Goal: Task Accomplishment & Management: Use online tool/utility

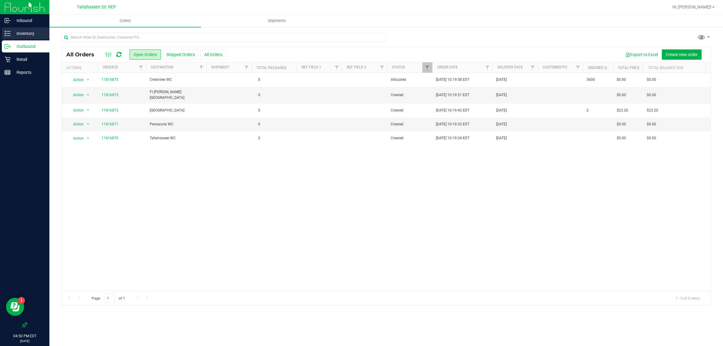
click at [33, 30] on p "Inventory" at bounding box center [29, 33] width 36 height 7
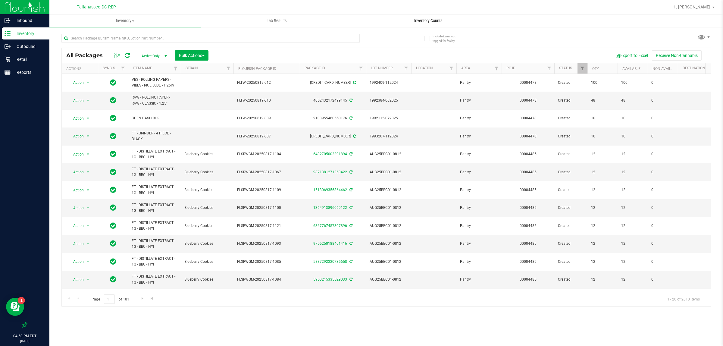
click at [433, 25] on uib-tab-heading "Inventory Counts" at bounding box center [428, 21] width 151 height 12
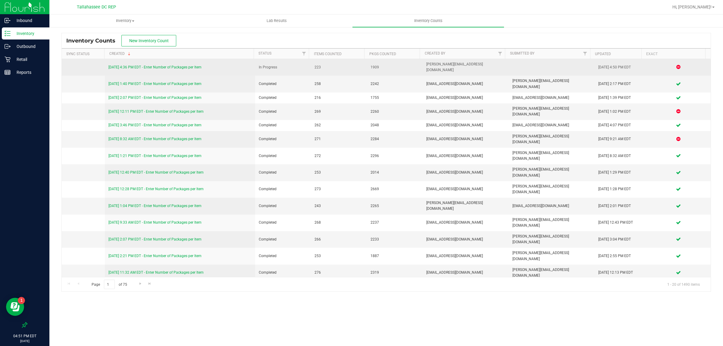
click at [189, 65] on link "8/20/25 4:36 PM EDT - Enter Number of Packages per Item" at bounding box center [155, 67] width 93 height 4
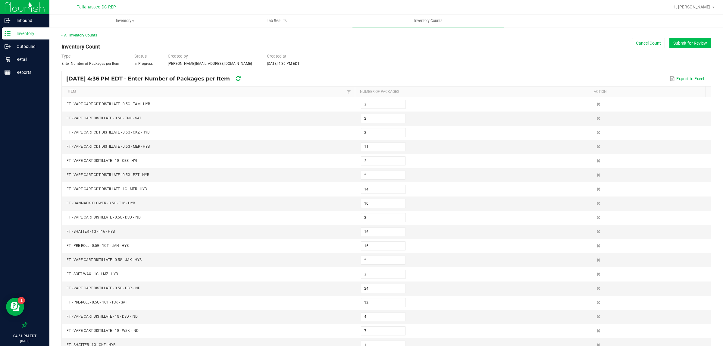
click at [678, 38] on button "Submit for Review" at bounding box center [691, 43] width 42 height 10
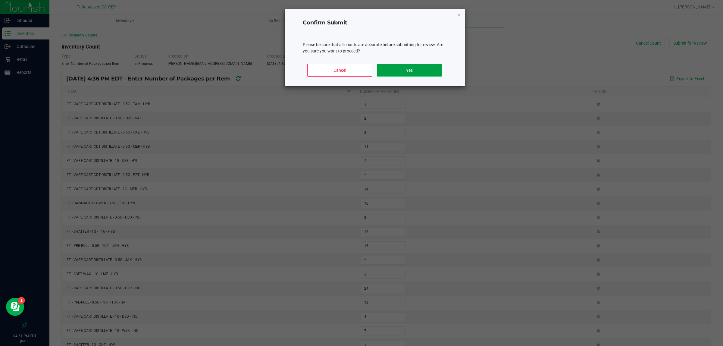
click at [391, 69] on button "Yes" at bounding box center [409, 70] width 65 height 13
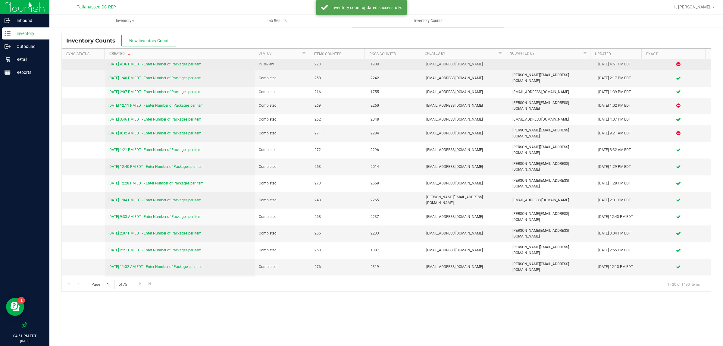
click at [185, 66] on link "8/20/25 4:36 PM EDT - Enter Number of Packages per Item" at bounding box center [155, 64] width 93 height 4
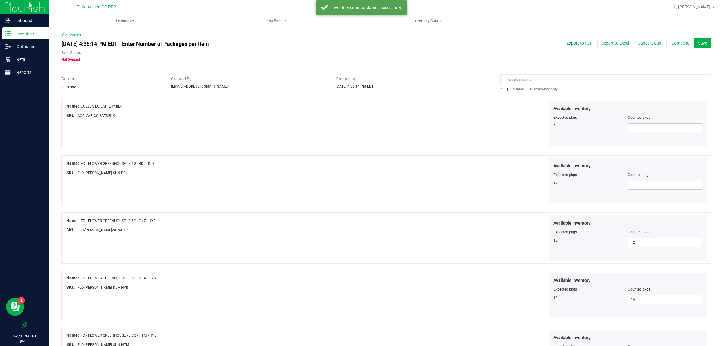
click at [533, 91] on span "Discrepancy only" at bounding box center [544, 89] width 28 height 4
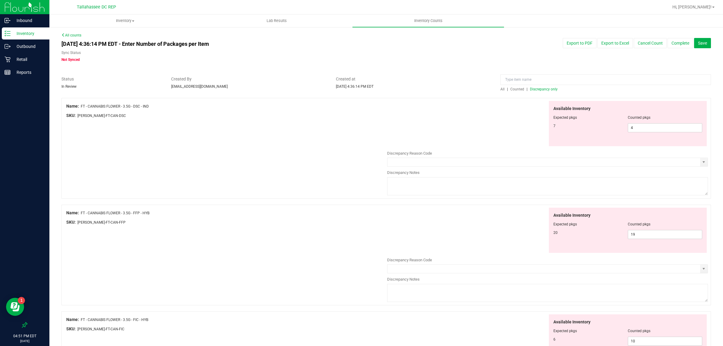
click at [276, 154] on div "Name: FT - CANNABIS FLOWER - 3.5G - DSC - IND SKU: FLO-BUD-FT-CAN-DSC Available…" at bounding box center [386, 148] width 650 height 101
click at [420, 134] on div "Available Inventory Expected pkgs Counted pkgs 7 4 4" at bounding box center [547, 124] width 321 height 46
click at [445, 140] on div "Available Inventory Expected pkgs Counted pkgs 7 4 4" at bounding box center [547, 124] width 321 height 46
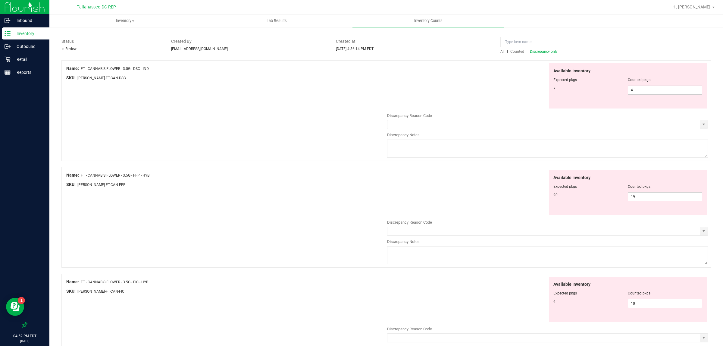
click at [225, 174] on div "Name: FT - CANNABIS FLOWER - 3.5G - FFP - HYB" at bounding box center [226, 175] width 321 height 6
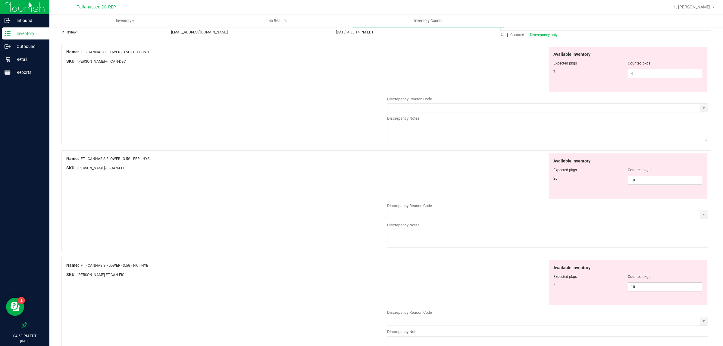
scroll to position [0, 0]
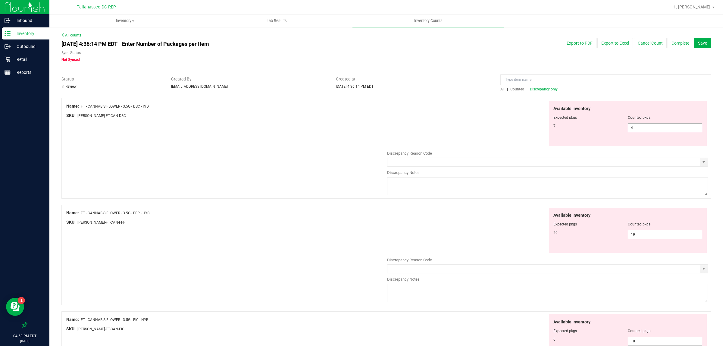
click at [640, 129] on span "4 4" at bounding box center [665, 127] width 74 height 9
click at [640, 129] on input "4" at bounding box center [665, 128] width 74 height 8
type input "7"
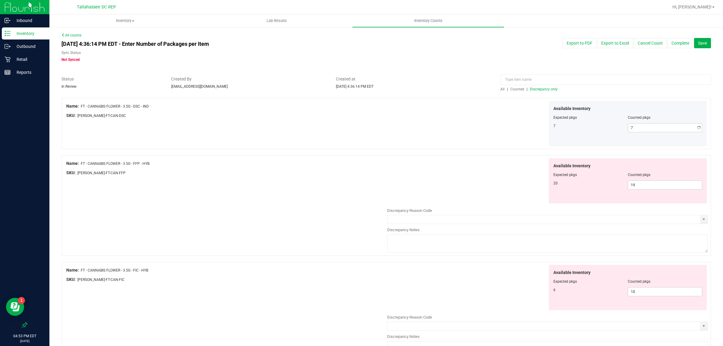
click at [472, 141] on div "Available Inventory Expected pkgs Counted pkgs 7 7 7" at bounding box center [547, 124] width 321 height 46
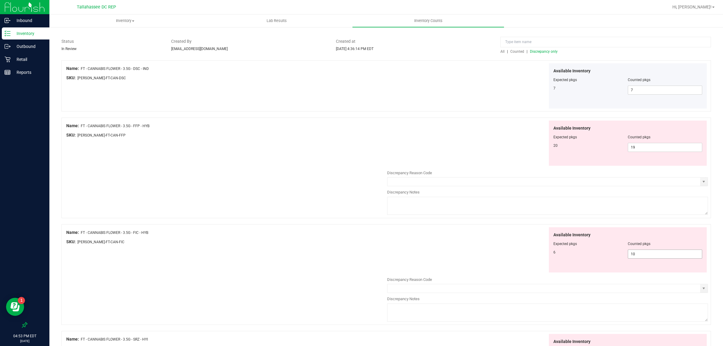
click at [641, 256] on span "10 10" at bounding box center [665, 254] width 74 height 9
click at [641, 256] on input "10" at bounding box center [665, 254] width 74 height 8
type input "6"
click at [328, 194] on div "Name: FT - CANNABIS FLOWER - 3.5G - FFP - HYB SKU: FLO-BUD-FT-CAN-FFP Available…" at bounding box center [386, 168] width 650 height 101
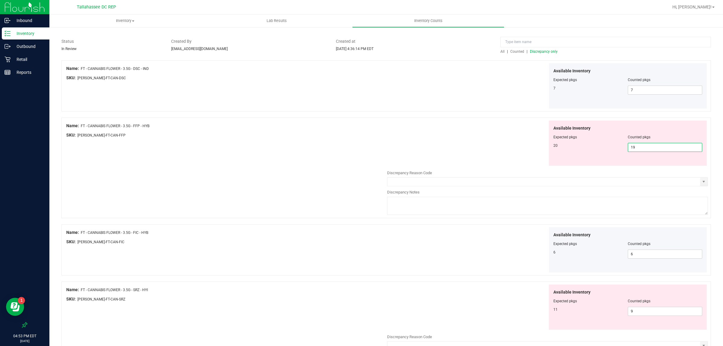
click at [656, 146] on span "19 19" at bounding box center [665, 147] width 74 height 9
click at [656, 146] on input "19" at bounding box center [665, 147] width 74 height 8
type input "20"
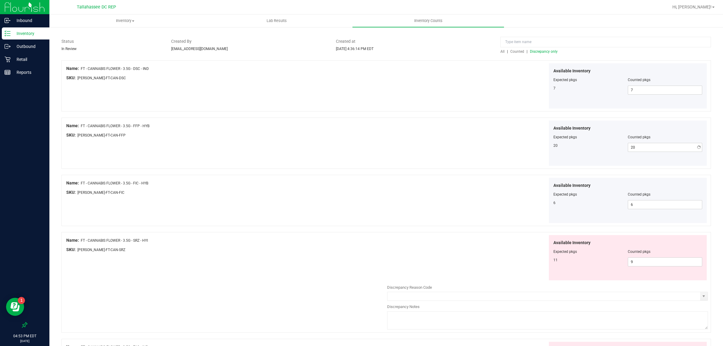
click at [478, 148] on div "Available Inventory Expected pkgs Counted pkgs 20 20 20" at bounding box center [547, 144] width 321 height 46
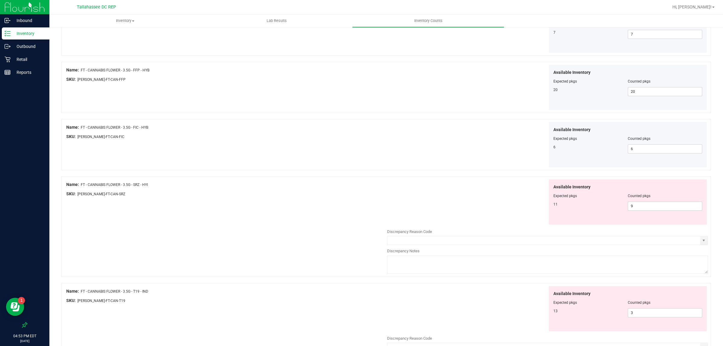
scroll to position [113, 0]
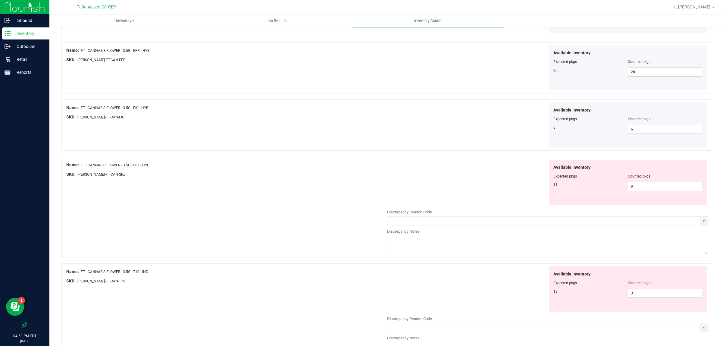
click at [649, 187] on span "9 9" at bounding box center [665, 186] width 74 height 9
click at [649, 187] on input "9" at bounding box center [665, 186] width 74 height 8
type input "11"
click at [377, 209] on div "Name: FT - CANNABIS FLOWER - 3.5G - SRZ - HYI SKU: FLO-BUD-FT-CAN-SRZ Available…" at bounding box center [386, 210] width 650 height 107
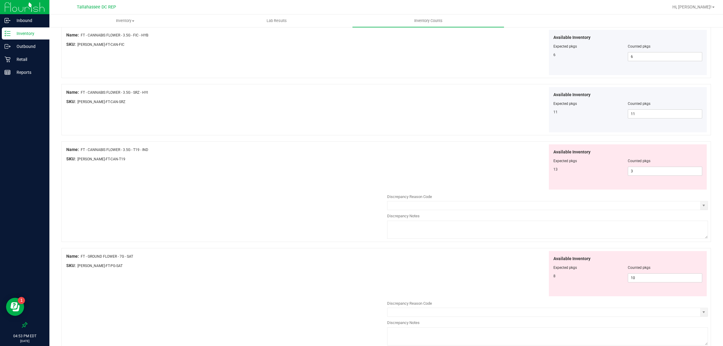
scroll to position [226, 0]
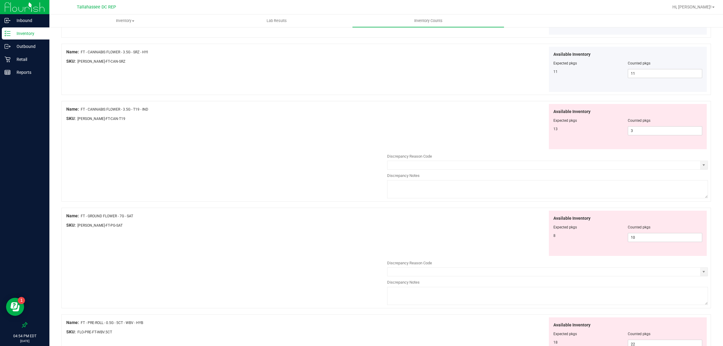
click at [498, 131] on div "Available Inventory Expected pkgs Counted pkgs 13 3 3" at bounding box center [547, 127] width 321 height 46
click at [498, 128] on div "Available Inventory Expected pkgs Counted pkgs 13 3 3" at bounding box center [547, 127] width 321 height 46
click at [651, 134] on span "3 3" at bounding box center [665, 130] width 74 height 9
click at [651, 134] on input "3" at bounding box center [665, 131] width 74 height 8
type input "13"
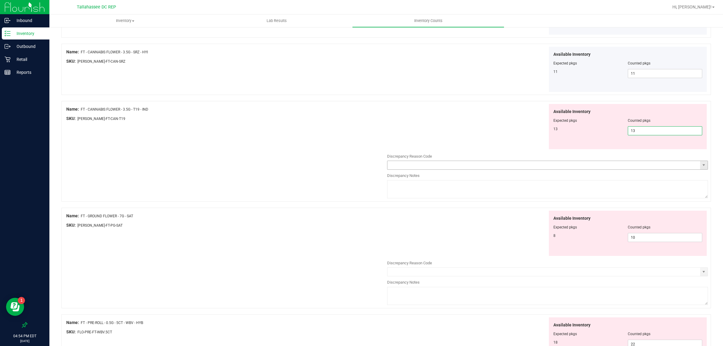
type input "13"
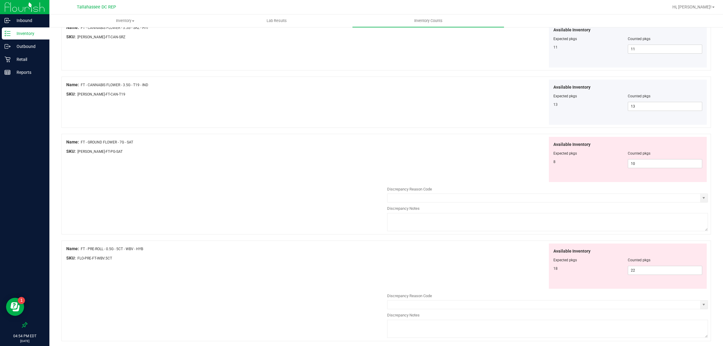
scroll to position [264, 0]
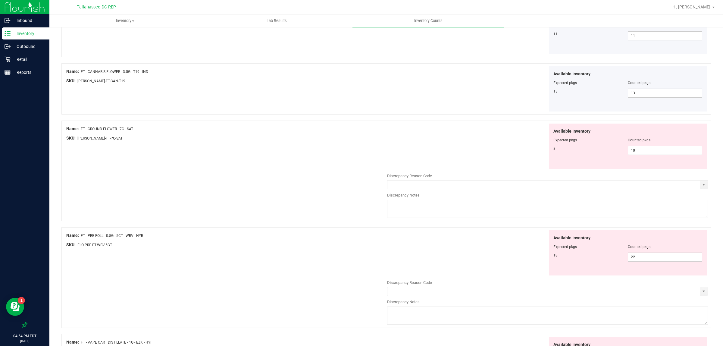
click at [368, 160] on div "Name: FT - GROUND FLOWER - 7G - SAT SKU: FLO-BUD-FT-PG-SAT Available Inventory …" at bounding box center [386, 171] width 650 height 101
click at [645, 153] on span "10 10" at bounding box center [665, 150] width 74 height 9
click at [0, 0] on input "10" at bounding box center [0, 0] width 0 height 0
type input "8"
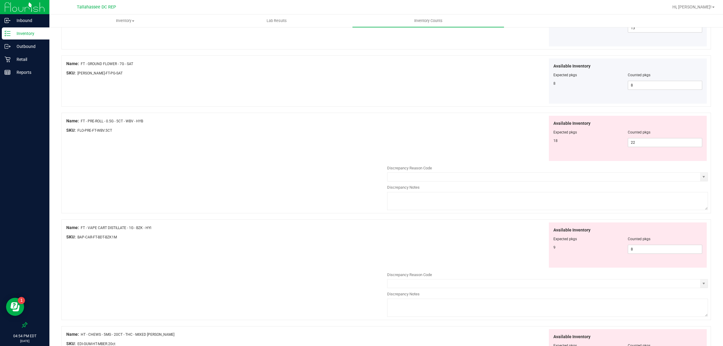
scroll to position [339, 0]
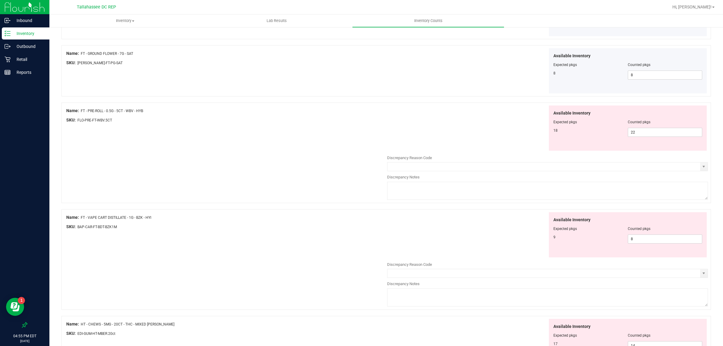
click at [404, 125] on div "Available Inventory Expected pkgs Counted pkgs 18 22 22" at bounding box center [547, 128] width 321 height 46
click at [635, 133] on span "22 22" at bounding box center [665, 132] width 74 height 9
click at [635, 133] on input "22" at bounding box center [665, 132] width 74 height 8
type input "18"
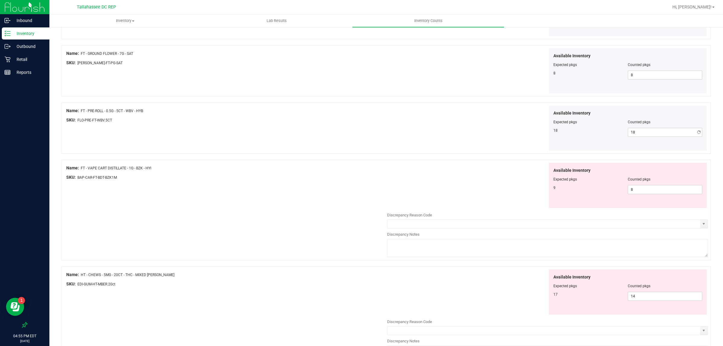
click at [288, 136] on div "Name: FT - PRE-ROLL - 0.5G - 5CT - WBV - HYB SKU: FLO-PRE-FT-WBV.5CT Available …" at bounding box center [386, 127] width 650 height 51
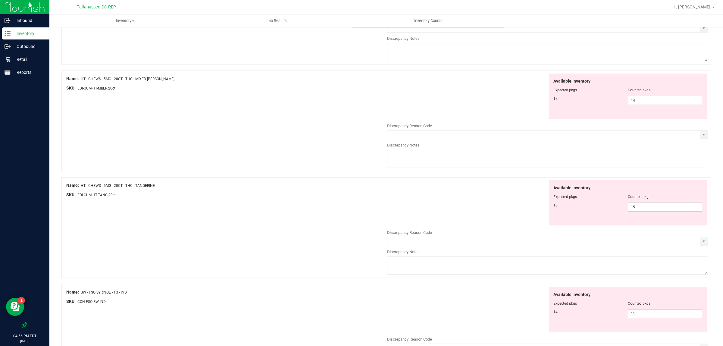
scroll to position [414, 0]
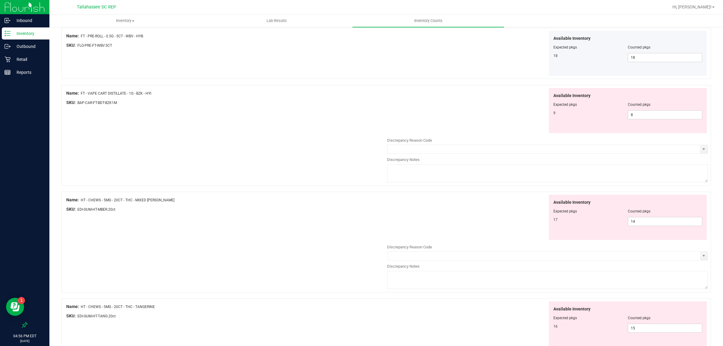
click at [325, 134] on div "Name: FT - VAPE CART DISTILLATE - 1G - BZK - HYI SKU: BAP-CAR-FT-BDT-BZK1M Avai…" at bounding box center [386, 135] width 650 height 101
click at [414, 89] on div "Available Inventory Expected pkgs Counted pkgs 9 8 8" at bounding box center [547, 111] width 321 height 46
click at [640, 112] on span "8 8" at bounding box center [665, 114] width 74 height 9
click at [640, 112] on input "8" at bounding box center [665, 115] width 74 height 8
click at [341, 145] on div "Name: FT - VAPE CART DISTILLATE - 1G - BZK - HYI SKU: BAP-CAR-FT-BDT-BZK1M Avai…" at bounding box center [386, 135] width 650 height 101
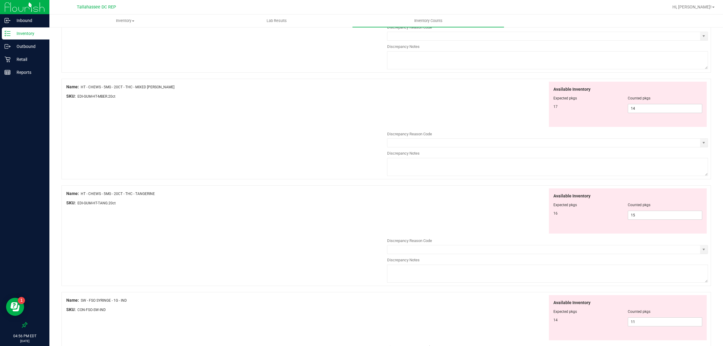
scroll to position [489, 0]
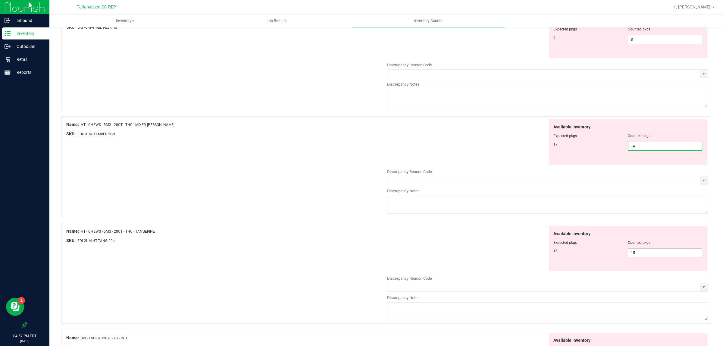
click at [653, 145] on span "14 14" at bounding box center [665, 146] width 74 height 9
click at [653, 145] on input "14" at bounding box center [665, 146] width 74 height 8
type input "17"
click at [257, 194] on div "Name: FT - CANNABIS FLOWER - 3.5G - DSC - IND SKU: FLO-BUD-FT-CAN-DSC Available…" at bounding box center [386, 26] width 650 height 835
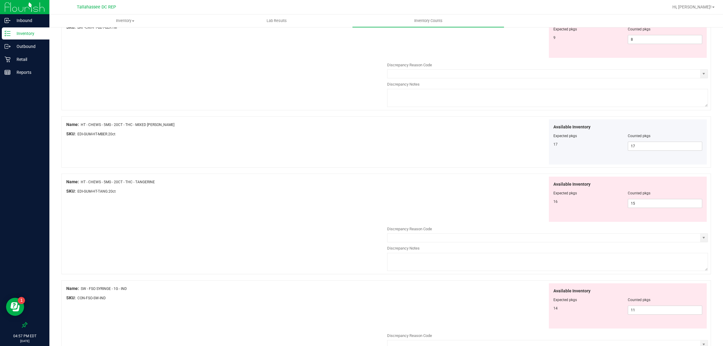
scroll to position [527, 0]
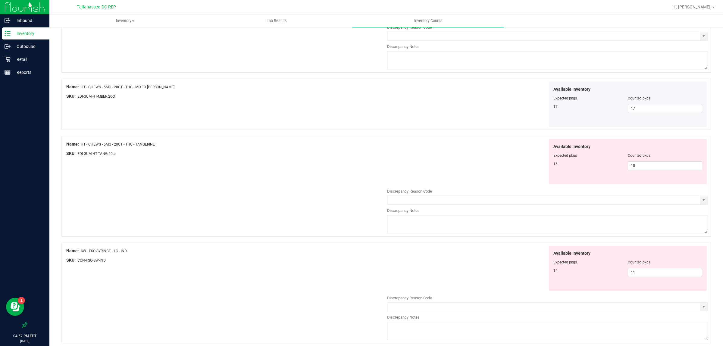
click at [259, 196] on div "Name: HT - CHEWS - 5MG - 20CT - THC - TANGERINE SKU: EDI-GUM-HT-TANG.20ct Avail…" at bounding box center [386, 186] width 650 height 101
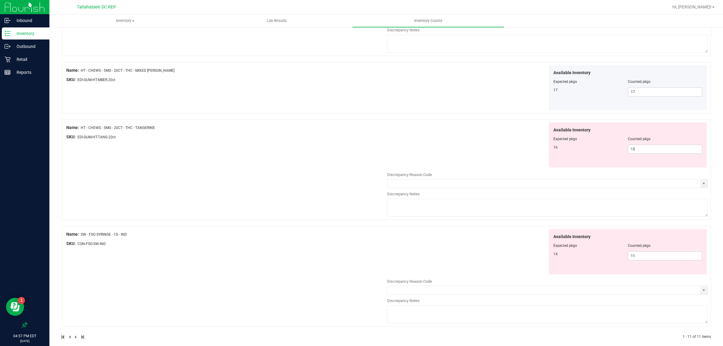
scroll to position [552, 0]
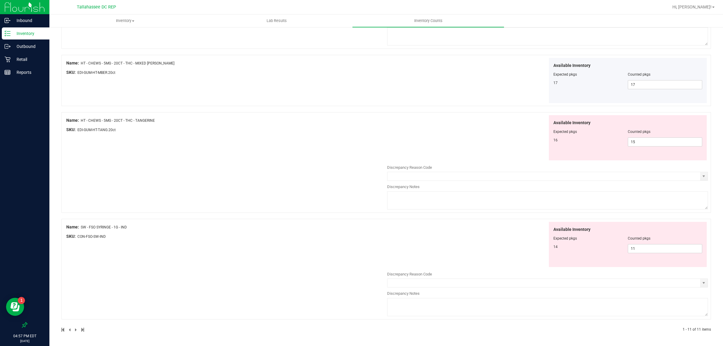
click at [283, 205] on div "Name: HT - CHEWS - 5MG - 20CT - THC - TANGERINE SKU: EDI-GUM-HT-TANG.20ct Avail…" at bounding box center [386, 162] width 650 height 101
click at [647, 251] on span "11 11" at bounding box center [665, 248] width 74 height 9
click at [647, 251] on input "11" at bounding box center [665, 248] width 74 height 8
type input "14"
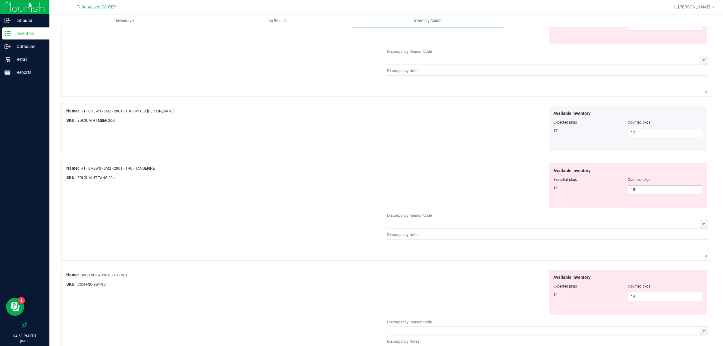
click at [452, 212] on div "Name: HT - CHEWS - 5MG - 20CT - THC - TANGERINE SKU: EDI-GUM-HT-TANG.20ct Avail…" at bounding box center [386, 213] width 650 height 107
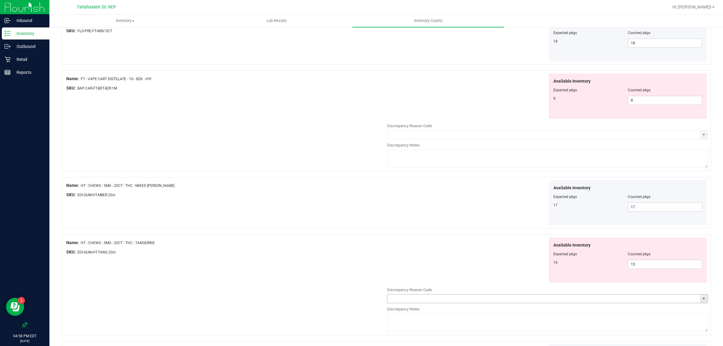
scroll to position [427, 0]
click at [341, 143] on div "Name: FT - VAPE CART DISTILLATE - 1G - BZK - HYI SKU: BAP-CAR-FT-BDT-BZK1M Avai…" at bounding box center [386, 121] width 650 height 101
click at [335, 119] on div "Name: FT - VAPE CART DISTILLATE - 1G - BZK - HYI SKU: BAP-CAR-FT-BDT-BZK1M Avai…" at bounding box center [386, 121] width 650 height 101
click at [302, 111] on div "Name: FT - VAPE CART DISTILLATE - 1G - BZK - HYI SKU: BAP-CAR-FT-BDT-BZK1M Avai…" at bounding box center [386, 121] width 650 height 101
drag, startPoint x: 83, startPoint y: 80, endPoint x: 172, endPoint y: 76, distance: 88.7
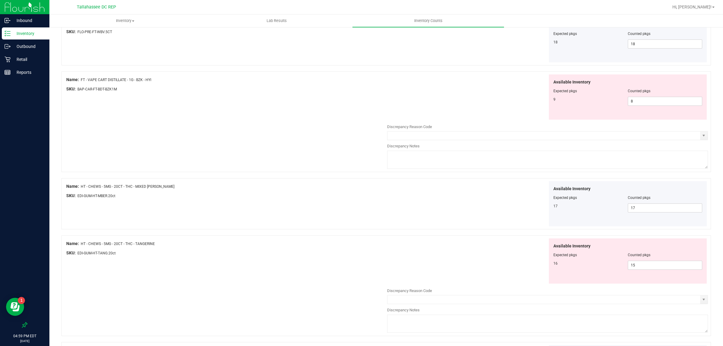
click at [170, 79] on div "Name: FT - VAPE CART DISTILLATE - 1G - BZK - HYI" at bounding box center [226, 80] width 321 height 6
copy div "FT - VAPE CART DISTILLATE - 1G - BZK - HYI"
click at [633, 102] on span "8 8" at bounding box center [665, 101] width 74 height 9
click at [633, 102] on input "8" at bounding box center [665, 101] width 74 height 8
type input "9"
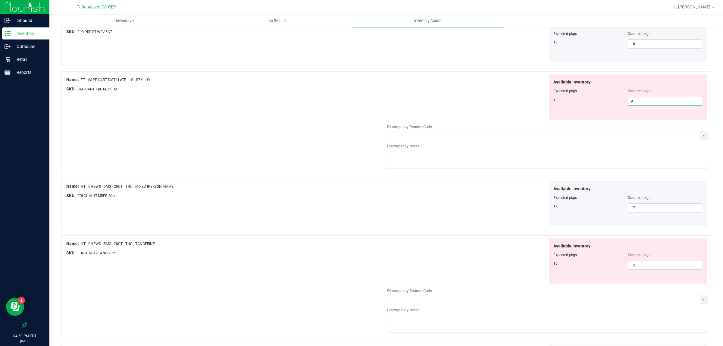
type input "9"
click at [460, 110] on div "Available Inventory Expected pkgs Counted pkgs 9 9 9" at bounding box center [547, 97] width 321 height 46
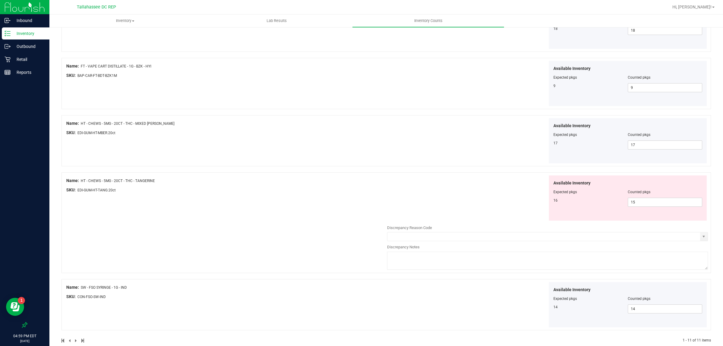
scroll to position [453, 0]
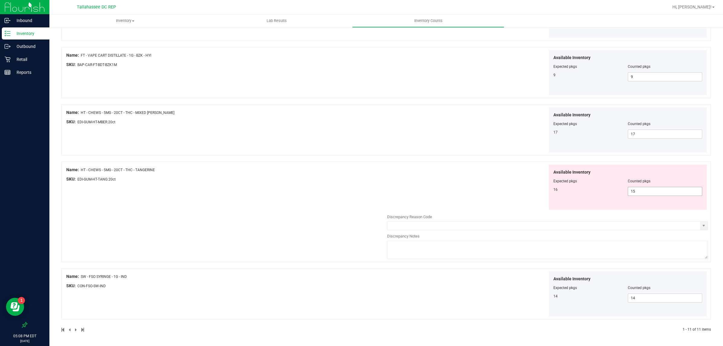
click at [663, 191] on span "15 15" at bounding box center [665, 191] width 74 height 9
click at [663, 191] on input "15" at bounding box center [665, 191] width 74 height 8
type input "16"
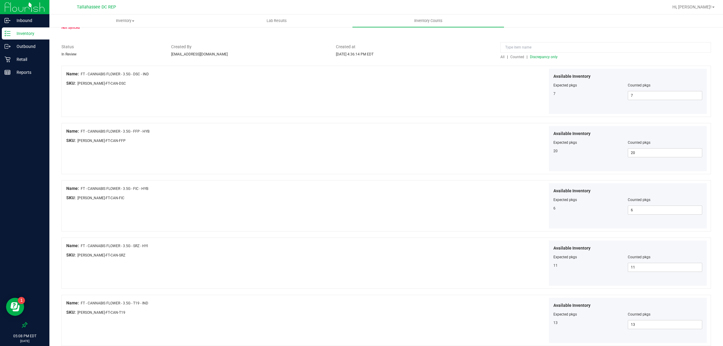
scroll to position [0, 0]
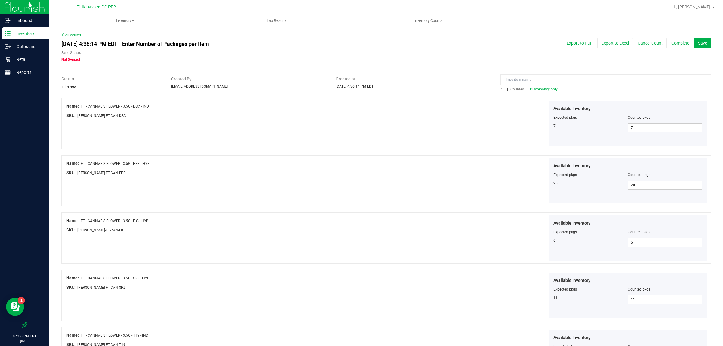
click at [543, 89] on span "Discrepancy only" at bounding box center [544, 89] width 28 height 4
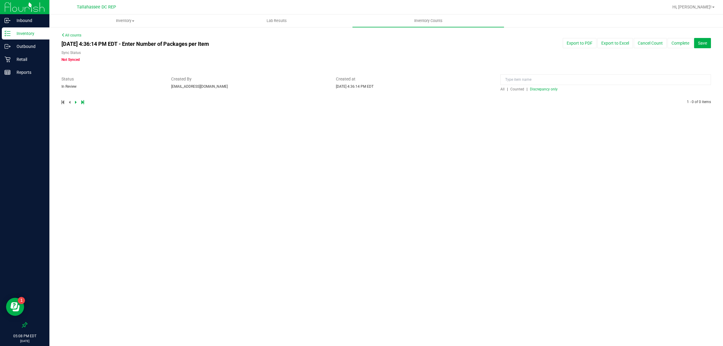
click at [501, 89] on span "All" at bounding box center [503, 89] width 4 height 4
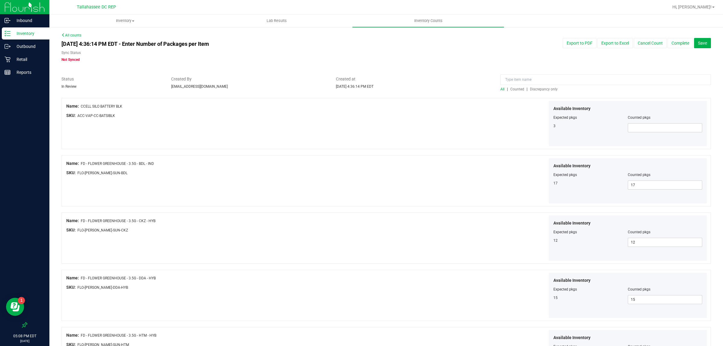
click at [653, 119] on div "Counted pkgs" at bounding box center [665, 117] width 74 height 5
click at [665, 123] on div "Available Inventory Expected pkgs Counted pkgs 3" at bounding box center [628, 123] width 158 height 45
click at [665, 130] on span at bounding box center [665, 127] width 74 height 9
click at [698, 43] on span "Save" at bounding box center [702, 43] width 9 height 5
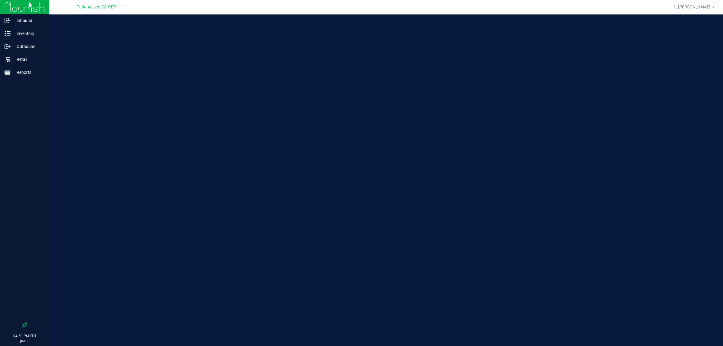
click at [111, 6] on span "Tallahassee DC REP" at bounding box center [96, 7] width 39 height 5
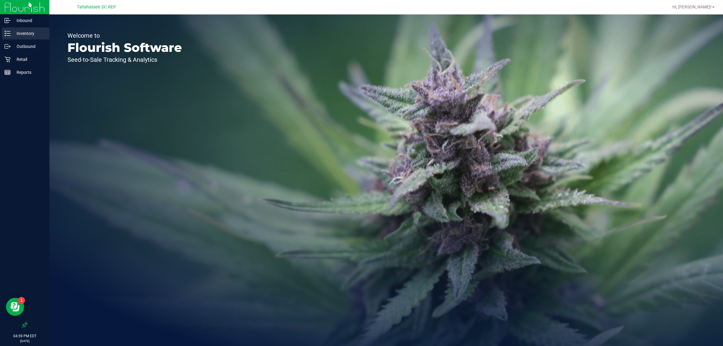
click at [30, 37] on div "Inventory" at bounding box center [26, 33] width 48 height 12
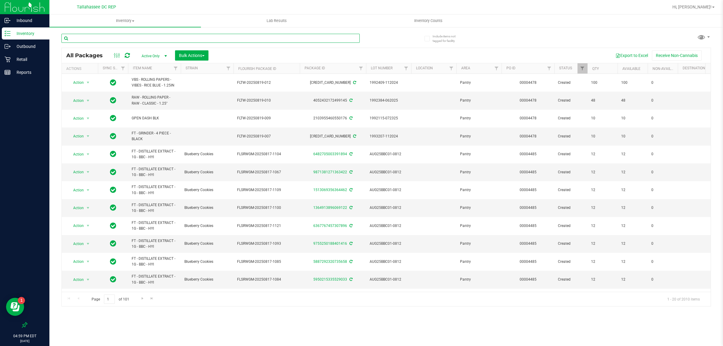
click at [152, 35] on input "text" at bounding box center [210, 38] width 298 height 9
paste input "FT - VAPE CART DISTILLATE - 1G - BZK - HYI"
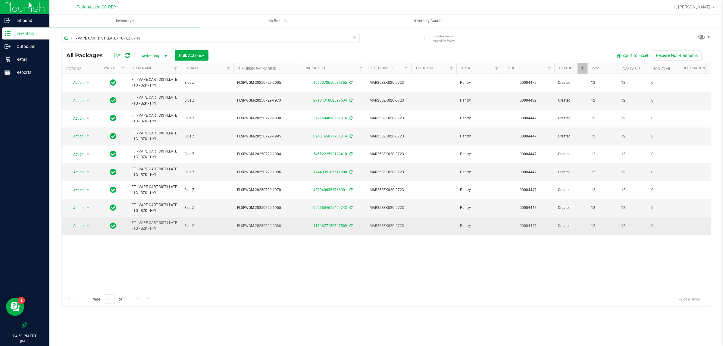
drag, startPoint x: 269, startPoint y: 226, endPoint x: 283, endPoint y: 228, distance: 14.6
click at [283, 228] on span "FLSRWGM-20250729-2036" at bounding box center [266, 226] width 59 height 6
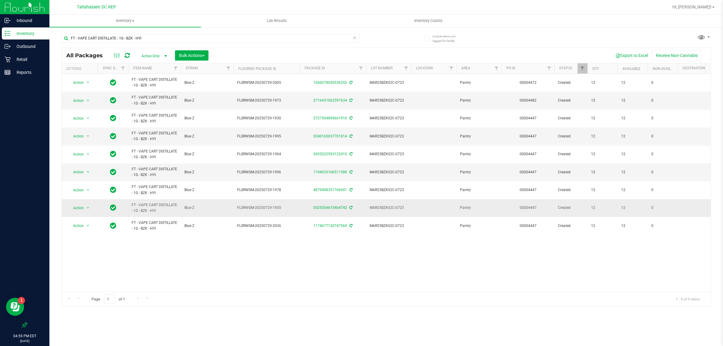
drag, startPoint x: 286, startPoint y: 207, endPoint x: 266, endPoint y: 208, distance: 19.9
click at [266, 208] on span "FLSRWGM-20250729-1955" at bounding box center [266, 208] width 59 height 6
click at [197, 130] on td "Blue Z" at bounding box center [207, 136] width 53 height 18
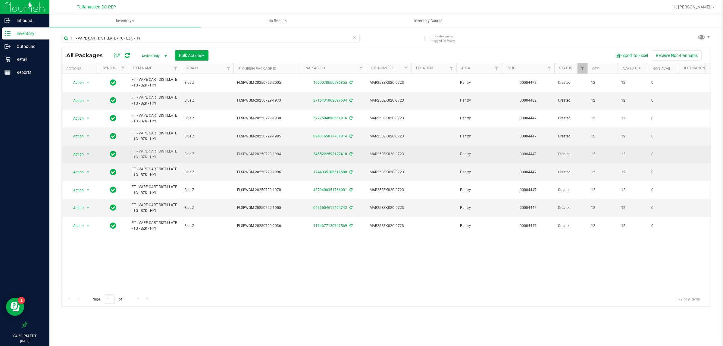
click at [278, 155] on span "FLSRWGM-20250729-1904" at bounding box center [266, 154] width 59 height 6
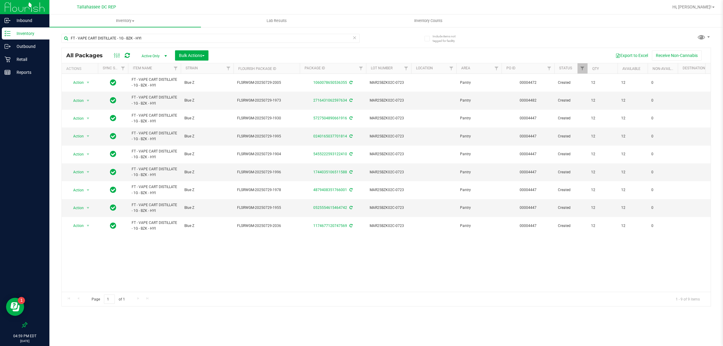
click at [294, 262] on div "Action Action Create package Edit attributes Global inventory Package audit log…" at bounding box center [386, 183] width 649 height 218
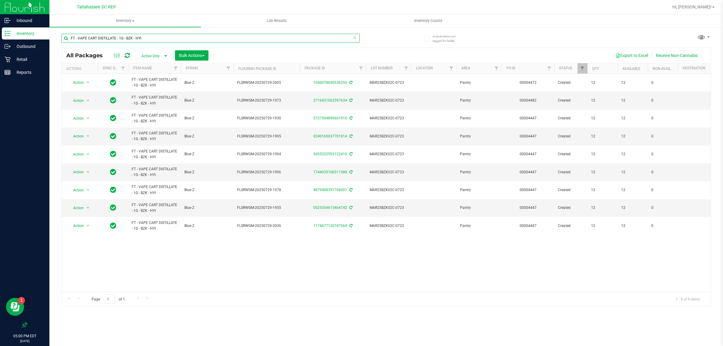
click at [144, 36] on input "FT - VAPE CART DISTILLATE - 1G - BZK - HYI" at bounding box center [210, 38] width 298 height 9
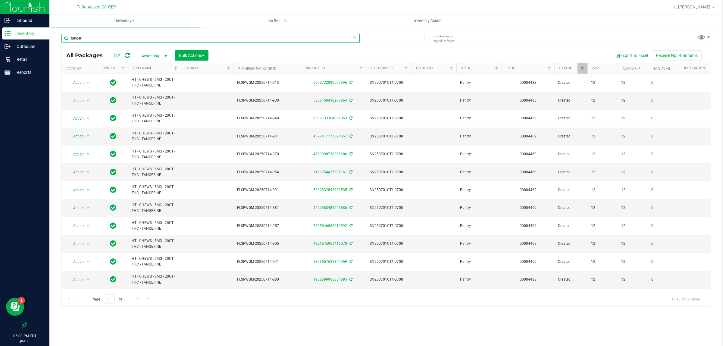
type input "tangeri"
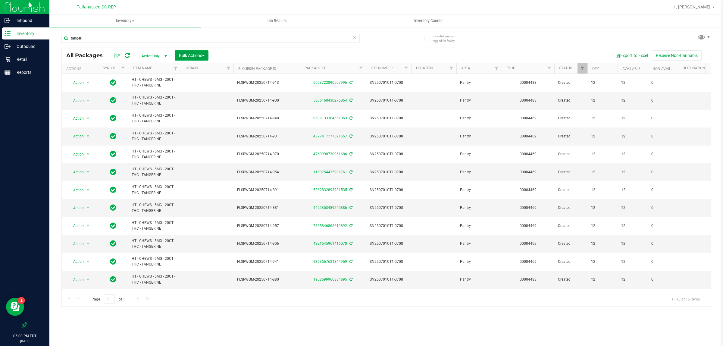
click at [202, 57] on span "Bulk Actions" at bounding box center [192, 55] width 26 height 5
drag, startPoint x: 282, startPoint y: 50, endPoint x: 282, endPoint y: 53, distance: 3.3
click at [282, 50] on div "All Packages Active Only Active Only Lab Samples Locked All External Internal B…" at bounding box center [386, 55] width 649 height 15
click at [282, 70] on th "Flourish Package ID" at bounding box center [267, 68] width 66 height 11
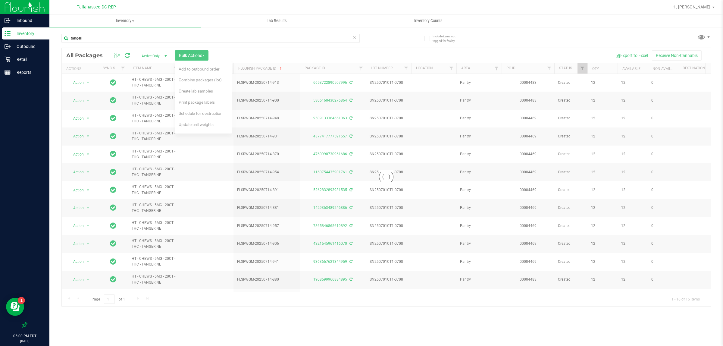
click at [202, 54] on div at bounding box center [386, 177] width 649 height 258
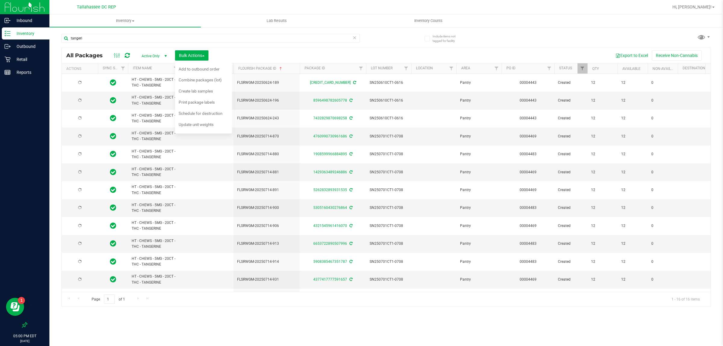
type input "[DATE]"
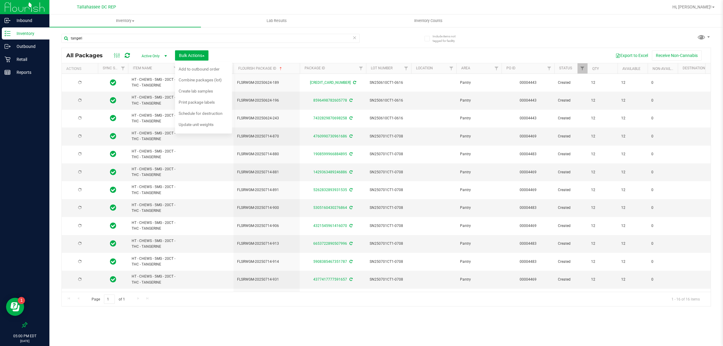
type input "[DATE]"
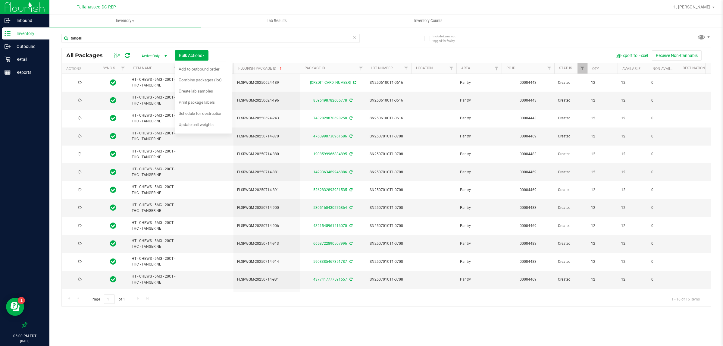
type input "[DATE]"
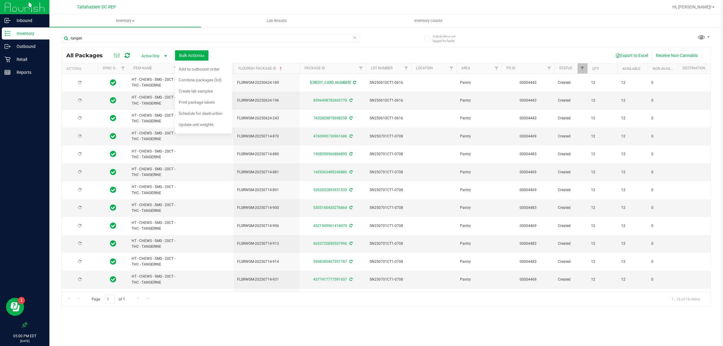
type input "[DATE]"
click at [207, 52] on button "Bulk Actions" at bounding box center [191, 55] width 33 height 10
click at [620, 54] on button "Export to Excel" at bounding box center [632, 55] width 40 height 10
